Goal: Book appointment/travel/reservation

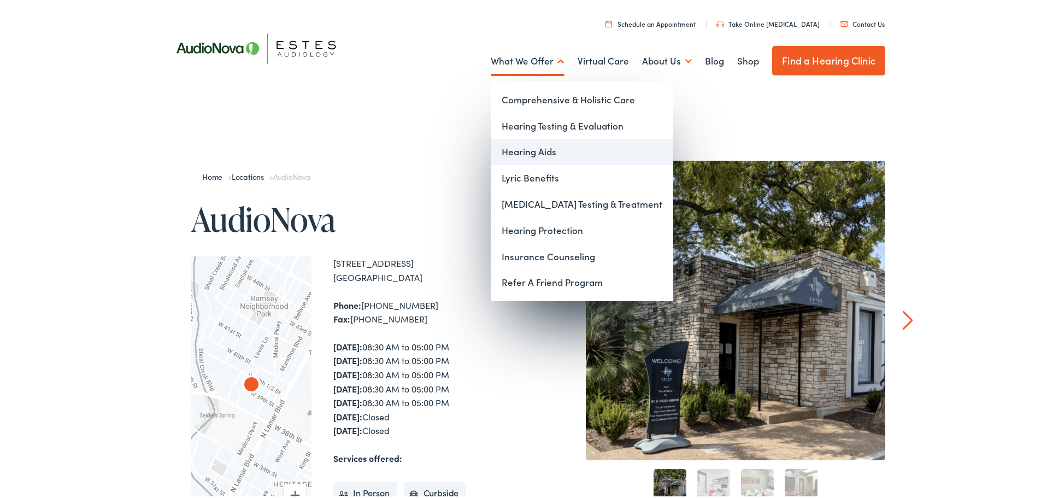
click at [525, 157] on link "Hearing Aids" at bounding box center [582, 150] width 183 height 26
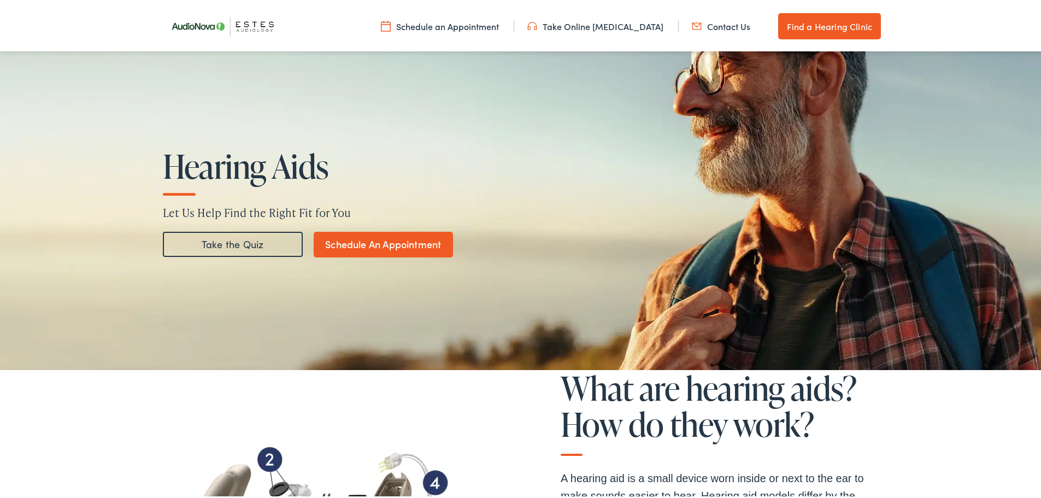
scroll to position [164, 0]
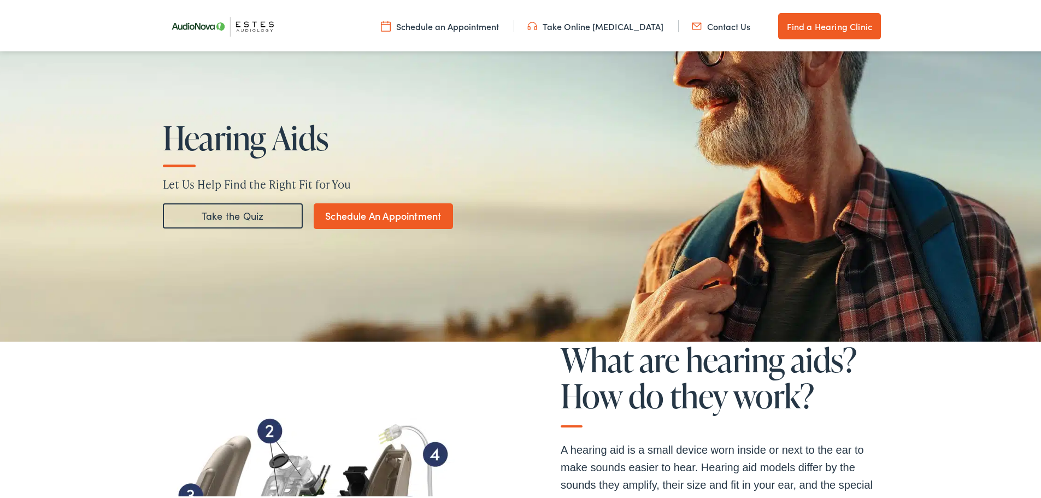
click at [398, 215] on link "Schedule An Appointment" at bounding box center [383, 214] width 139 height 26
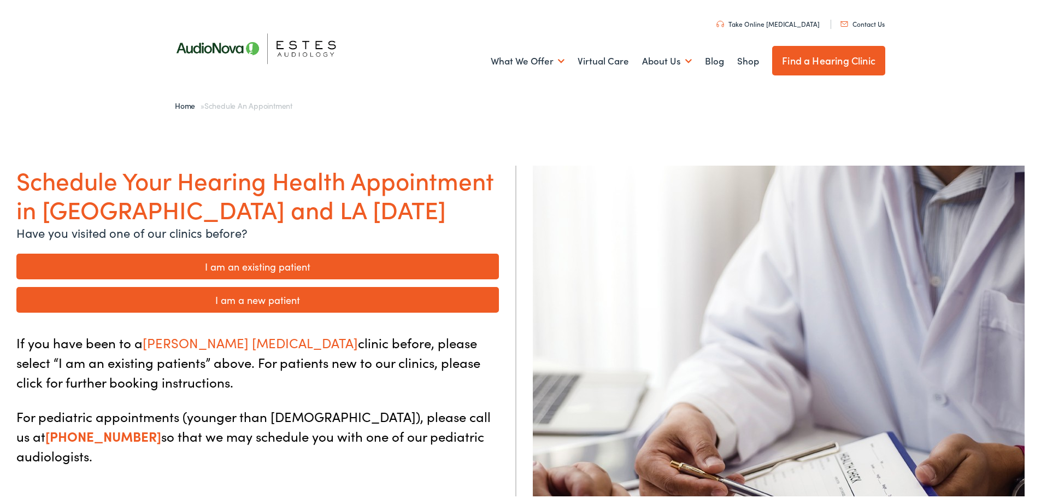
click at [272, 291] on link "I am a new patient" at bounding box center [257, 298] width 483 height 26
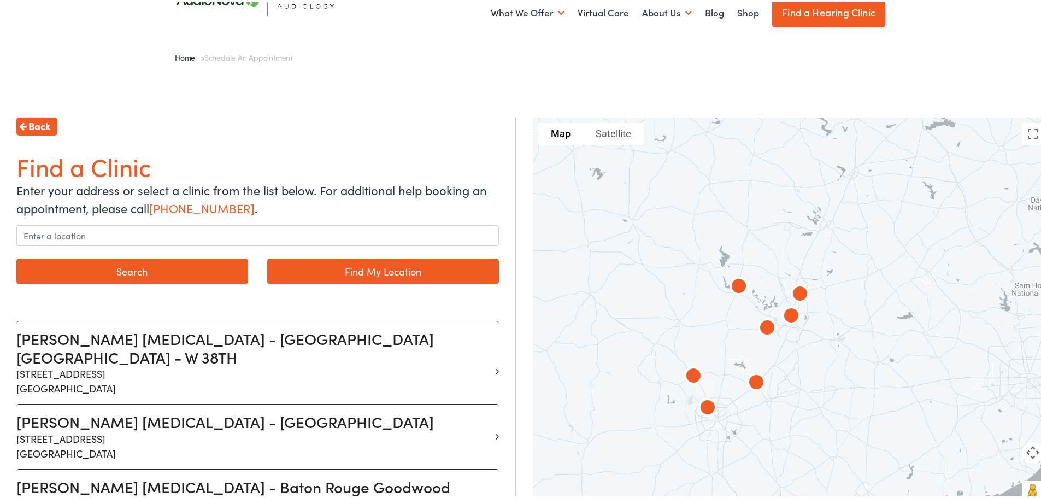
scroll to position [109, 0]
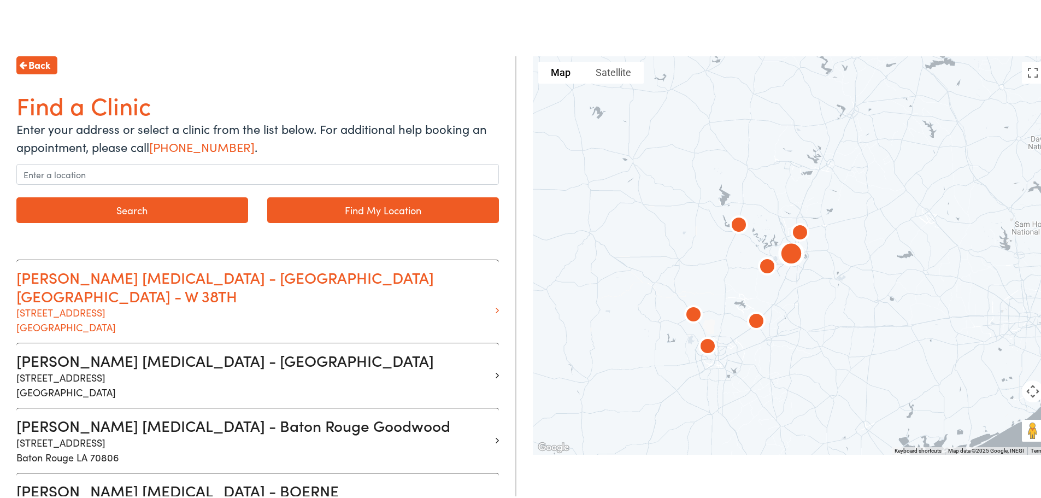
click at [98, 281] on h3 "Estes Audiology - AUSTIN TX - W 38TH" at bounding box center [253, 284] width 475 height 37
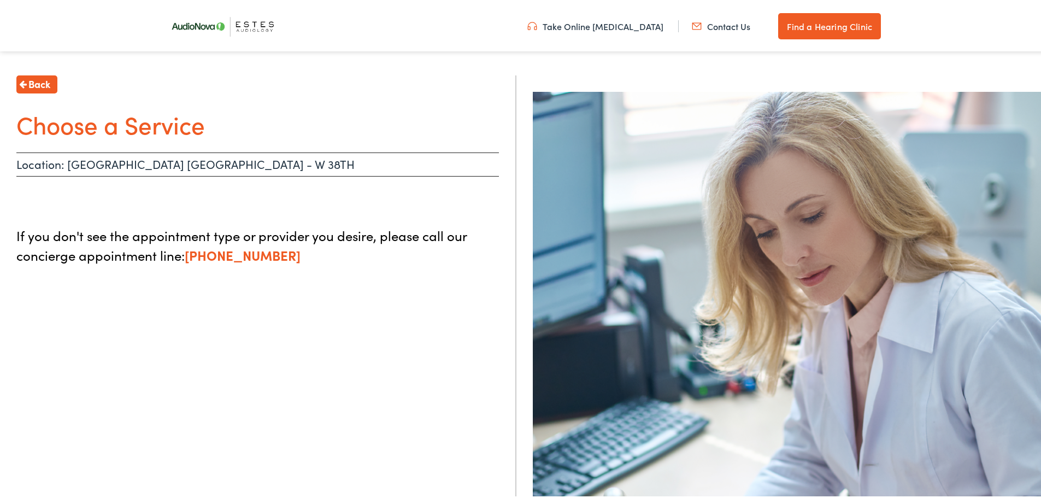
scroll to position [74, 0]
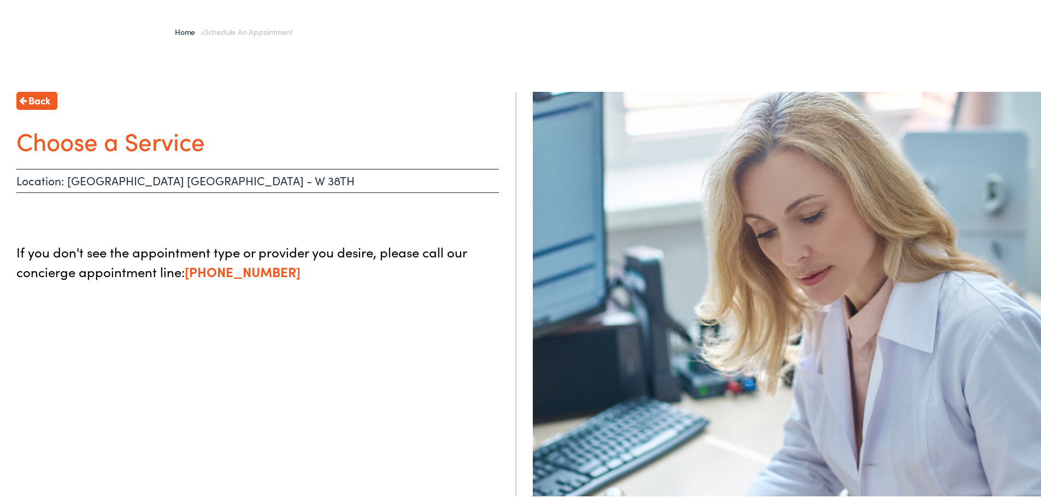
click at [206, 180] on p "Location: AUSTIN TX - W 38TH" at bounding box center [257, 179] width 483 height 24
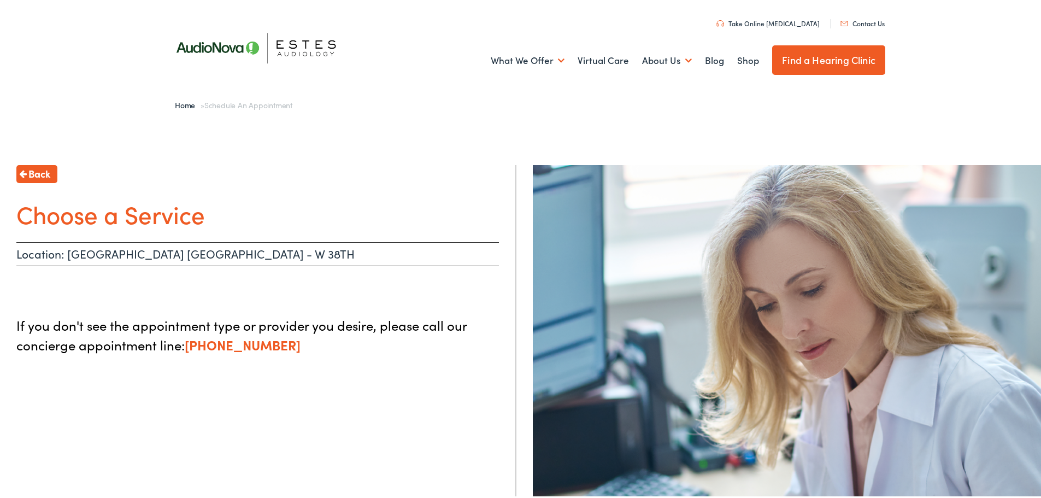
scroll to position [0, 0]
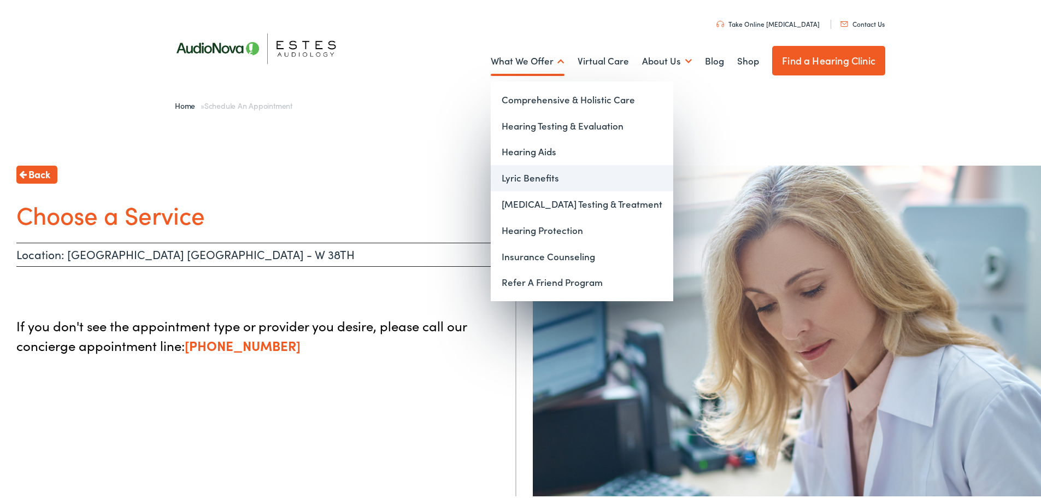
click at [502, 173] on link "Lyric Benefits" at bounding box center [582, 176] width 183 height 26
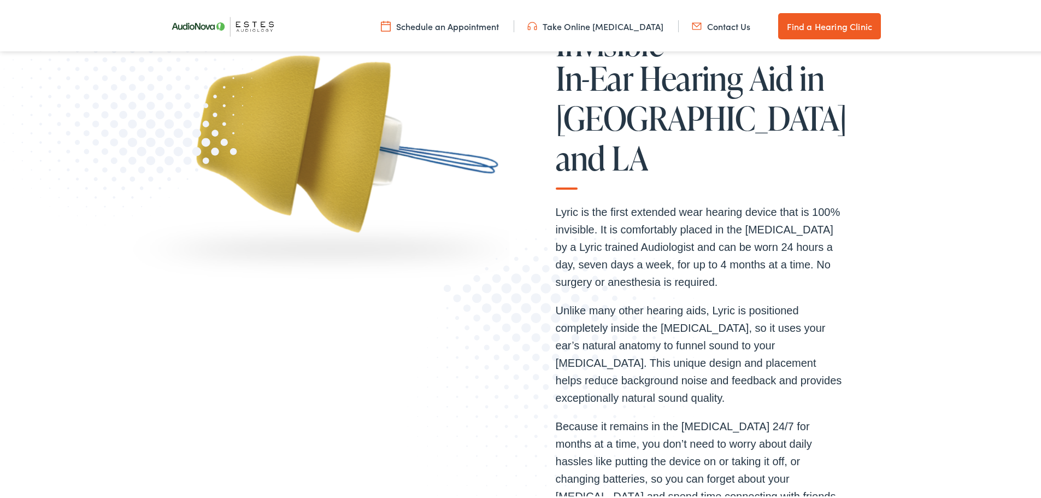
scroll to position [273, 0]
